Goal: Information Seeking & Learning: Learn about a topic

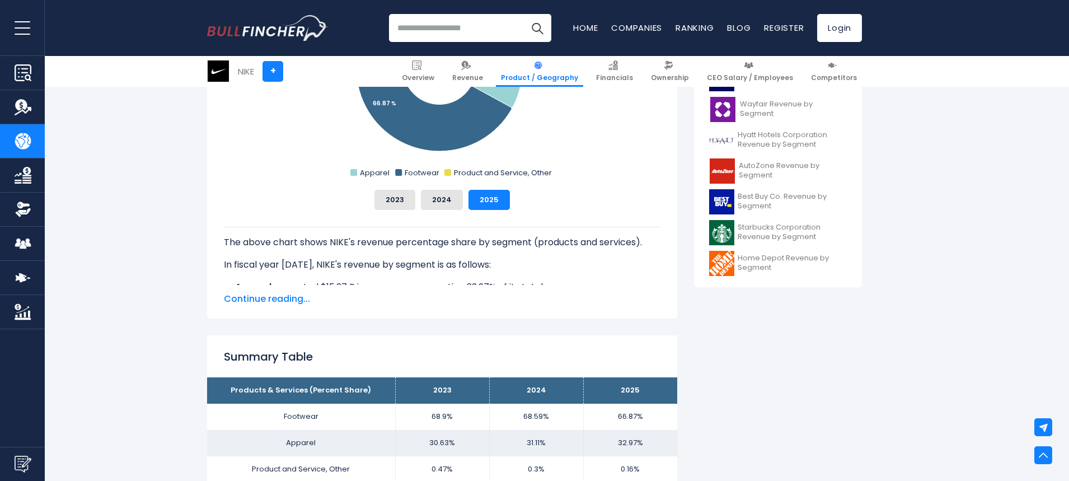
scroll to position [504, 0]
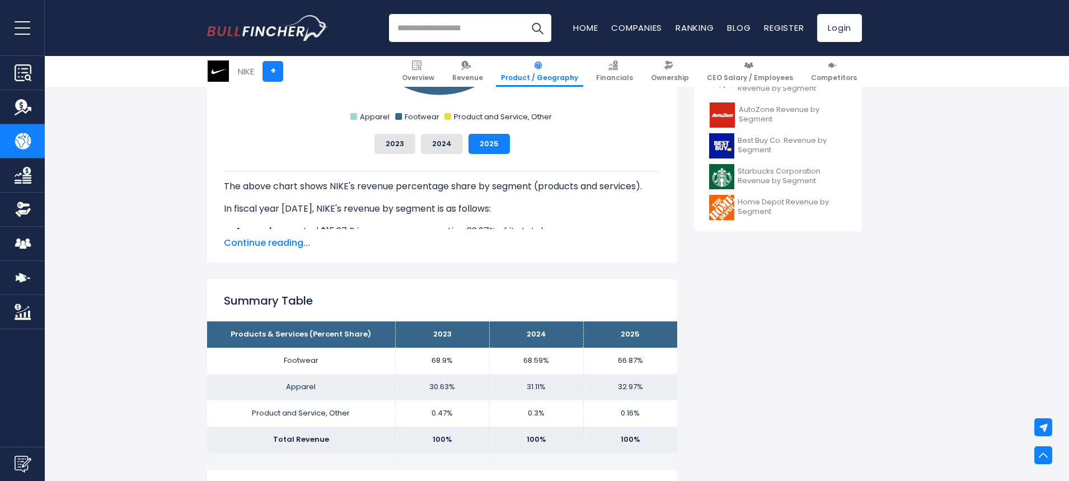
click at [321, 380] on td "Apparel" at bounding box center [301, 387] width 188 height 26
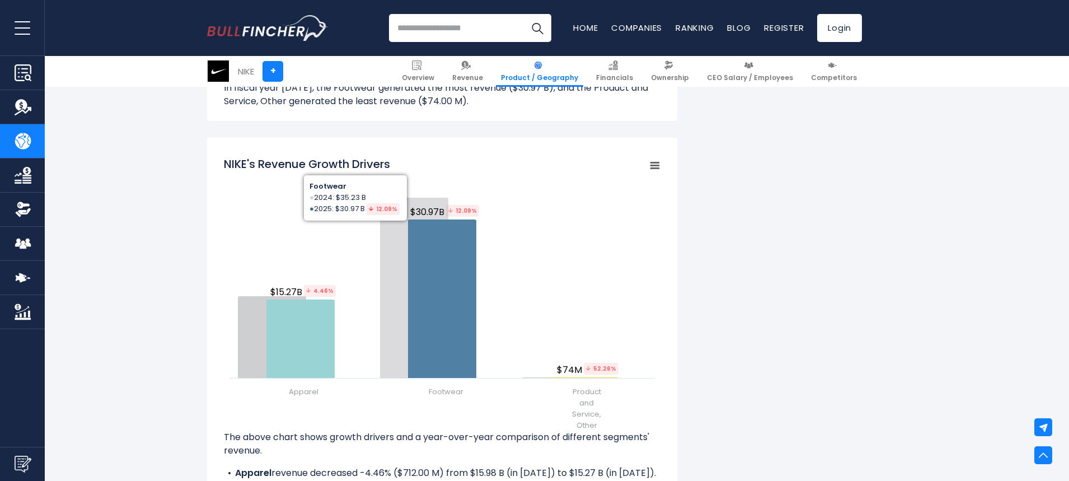
scroll to position [1232, 0]
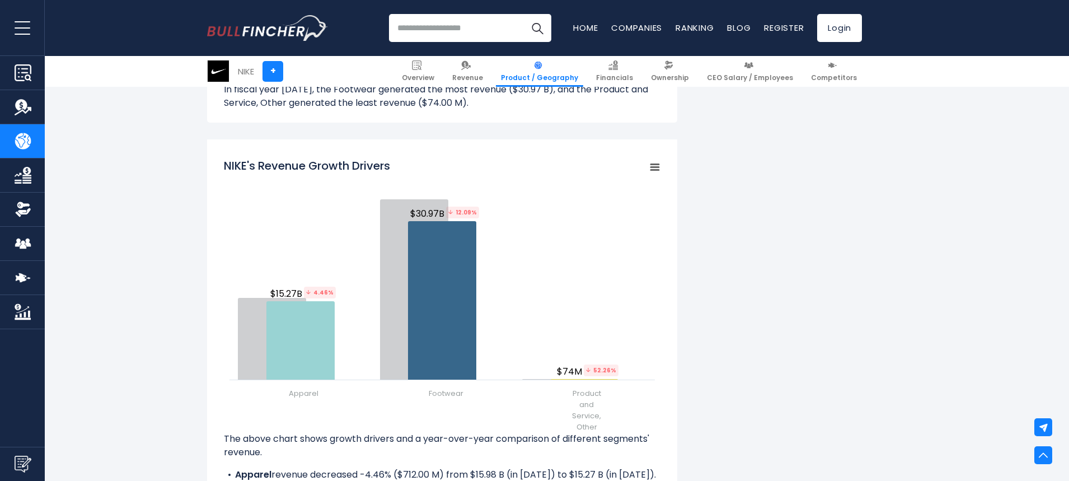
click at [373, 158] on tspan "NIKE's Revenue Growth Drivers" at bounding box center [307, 166] width 166 height 16
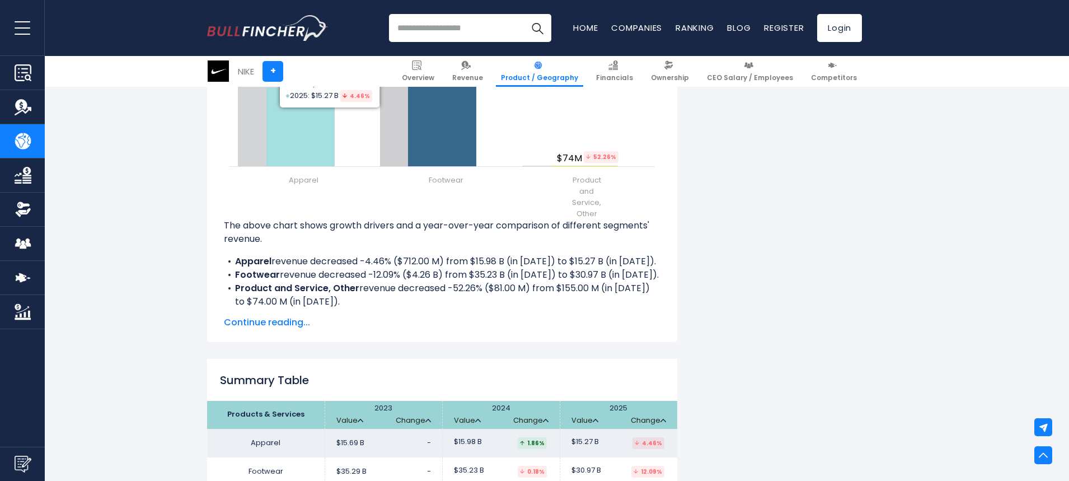
scroll to position [1568, 0]
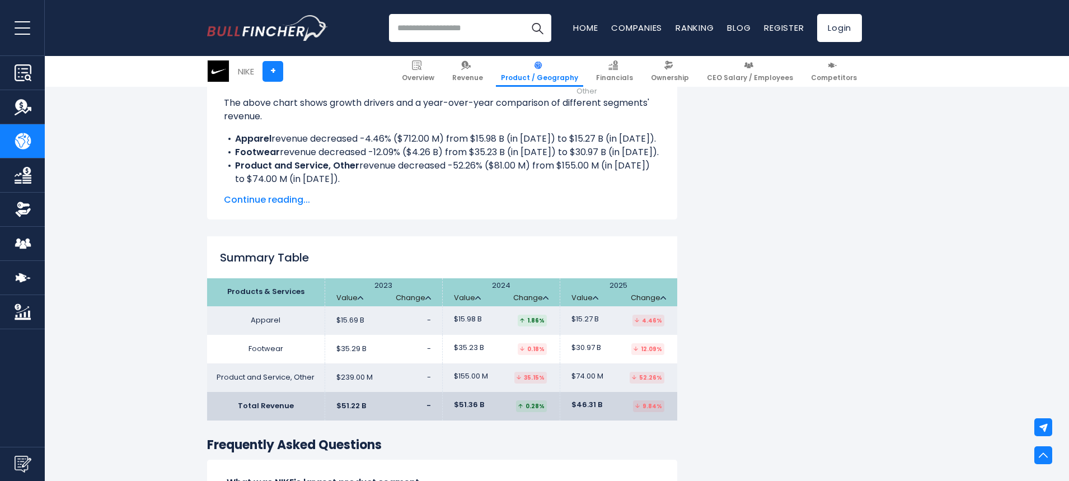
click at [346, 316] on span "$15.69 B" at bounding box center [350, 321] width 28 height 10
click at [483, 314] on td "$15.98 B 1.86%" at bounding box center [501, 320] width 118 height 29
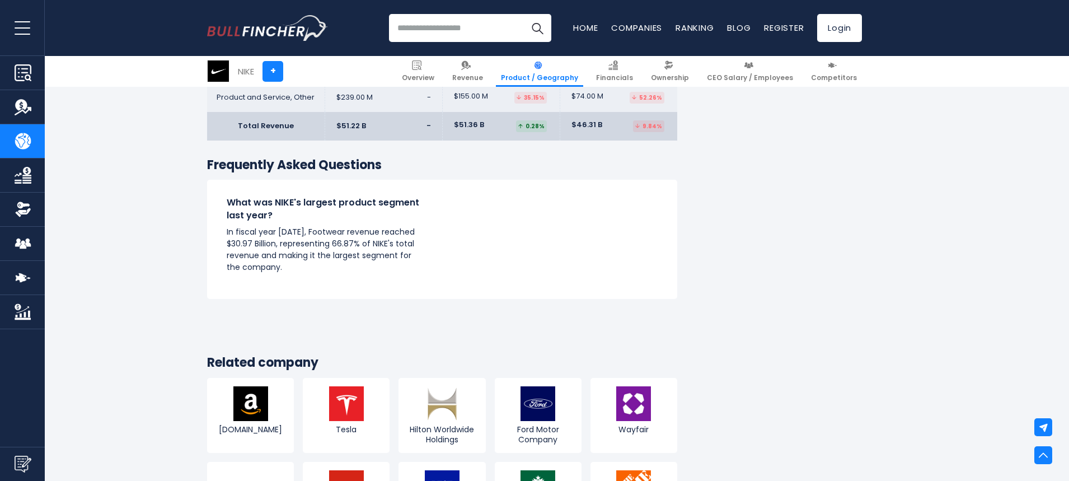
scroll to position [1792, 0]
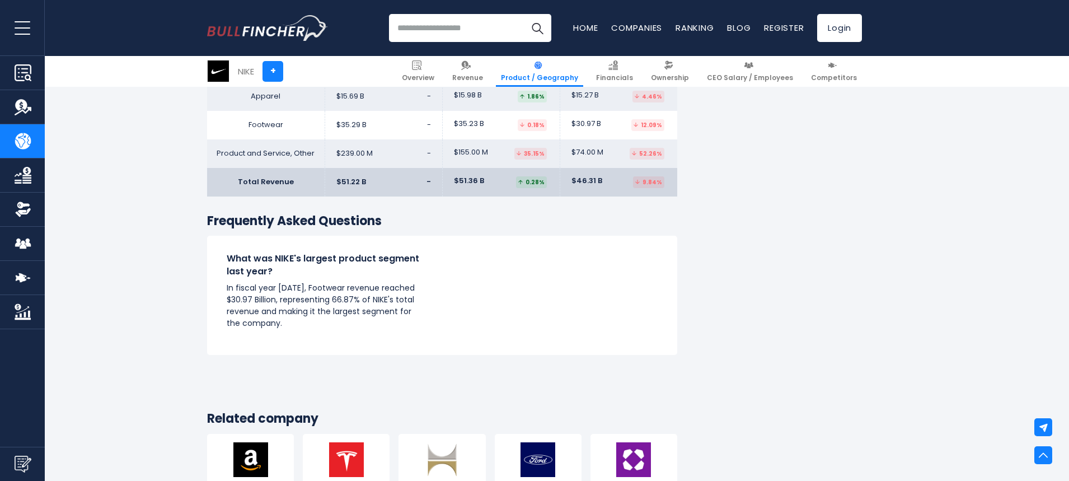
click at [308, 308] on p "In fiscal year [DATE], Footwear revenue reached $30.97 Billion, representing 66…" at bounding box center [325, 305] width 196 height 47
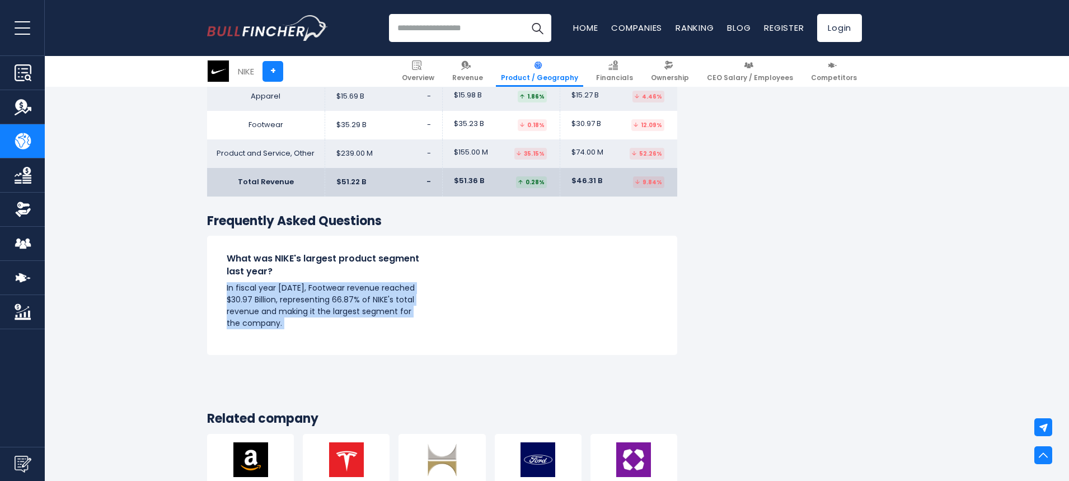
click at [308, 308] on p "In fiscal year [DATE], Footwear revenue reached $30.97 Billion, representing 66…" at bounding box center [325, 305] width 196 height 47
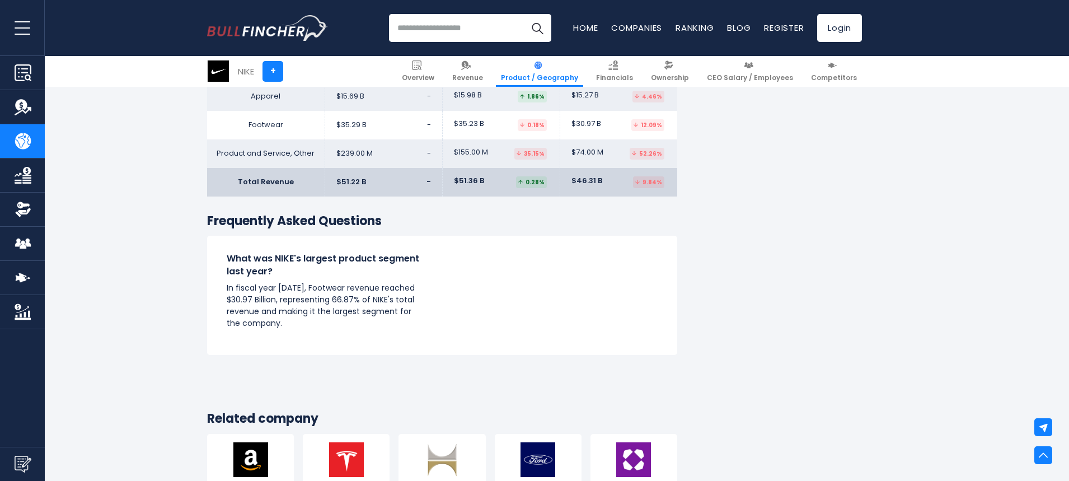
click at [333, 261] on h4 "What was NIKE's largest product segment last year?" at bounding box center [325, 265] width 196 height 25
click at [343, 260] on h4 "What was NIKE's largest product segment last year?" at bounding box center [325, 265] width 196 height 25
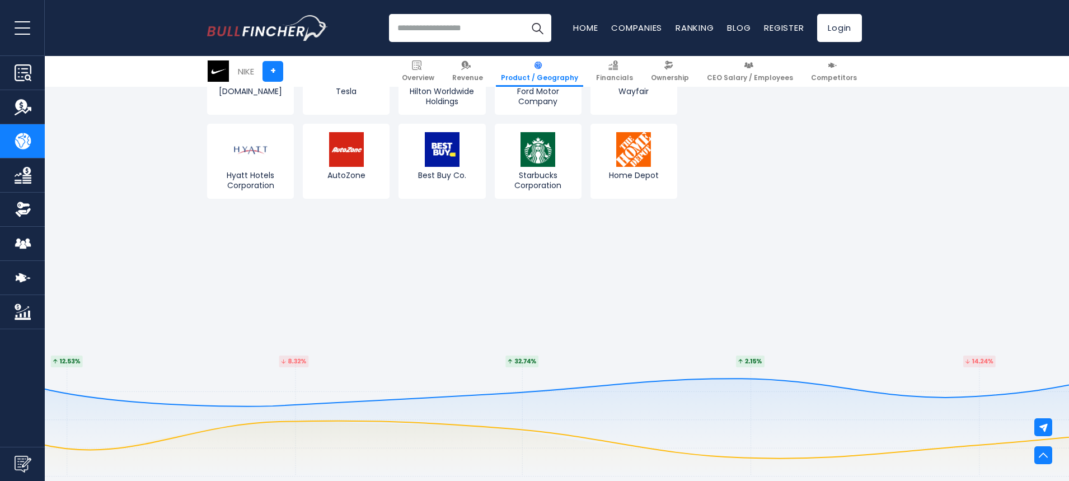
scroll to position [2351, 0]
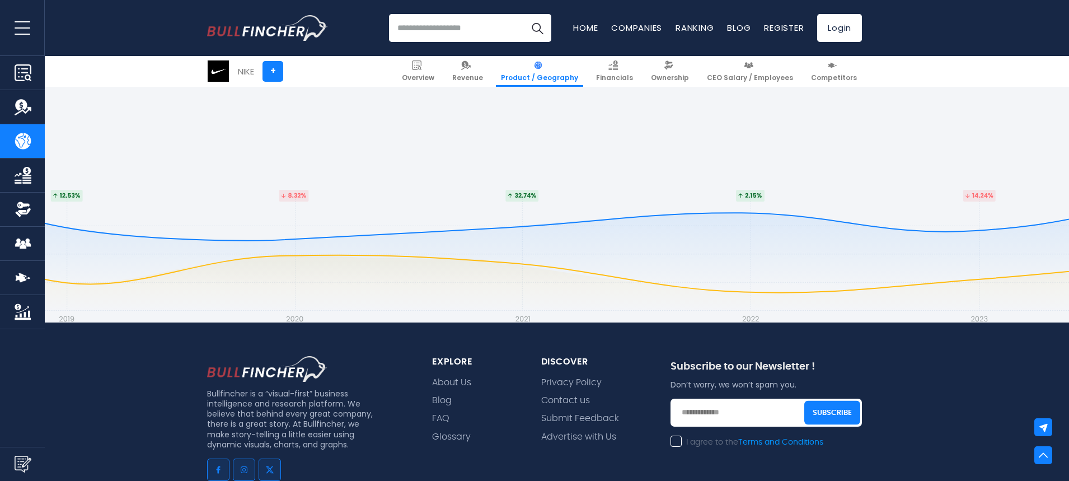
click at [26, 82] on link "Overview" at bounding box center [22, 73] width 45 height 34
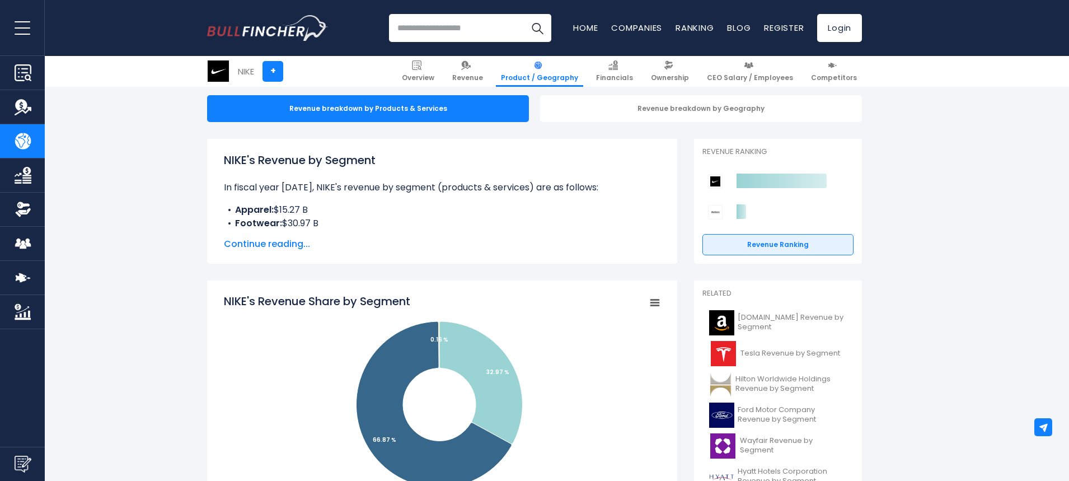
scroll to position [0, 0]
